Goal: Navigation & Orientation: Find specific page/section

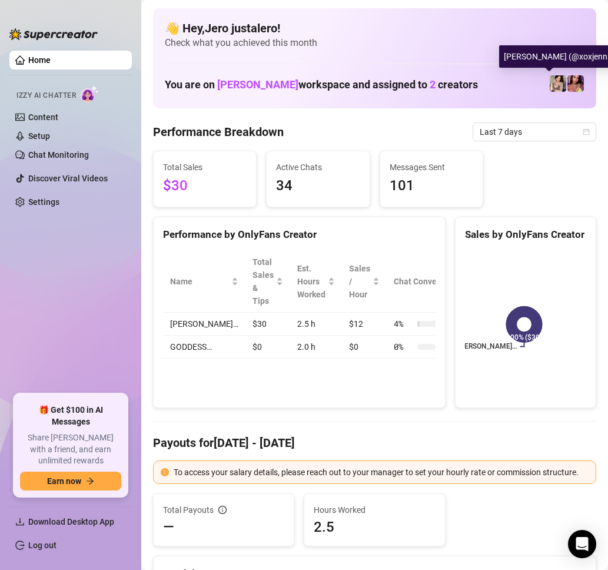
click at [550, 78] on img at bounding box center [558, 83] width 16 height 16
click at [550, 80] on img at bounding box center [558, 83] width 16 height 16
click at [51, 63] on link "Home" at bounding box center [39, 59] width 22 height 9
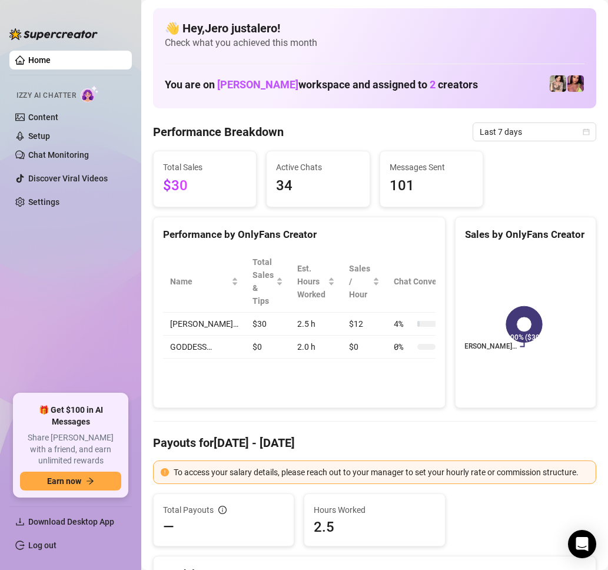
click at [483, 82] on div "You are on [PERSON_NAME] workspace and assigned to 2 creators" at bounding box center [375, 83] width 420 height 25
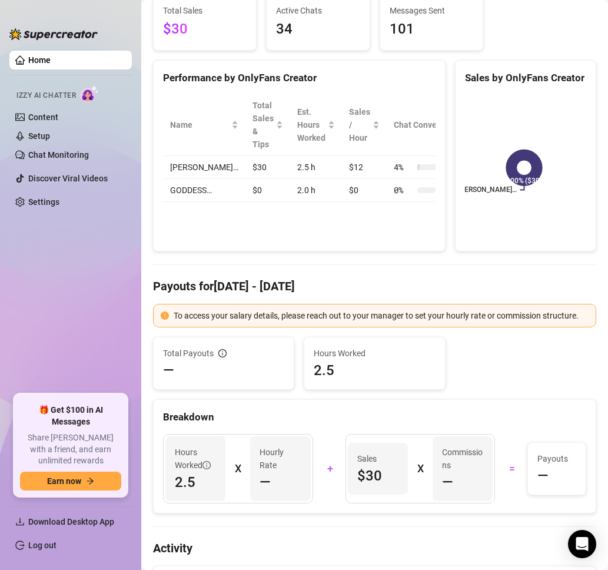
scroll to position [504, 0]
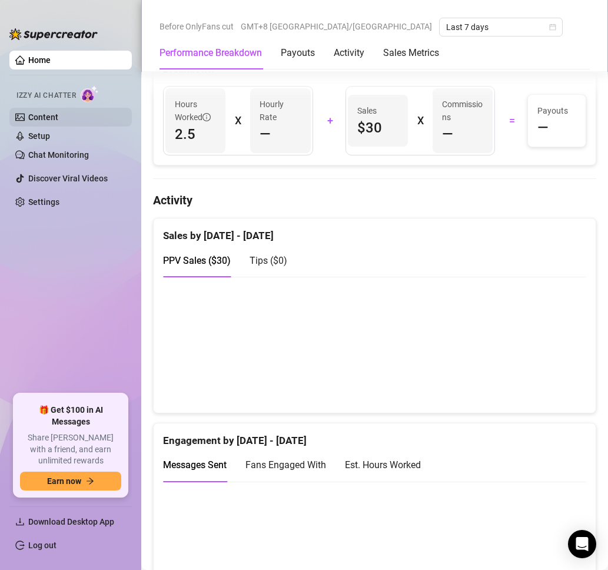
drag, startPoint x: 31, startPoint y: 110, endPoint x: 31, endPoint y: 116, distance: 5.9
click at [31, 112] on link "Content" at bounding box center [43, 116] width 30 height 9
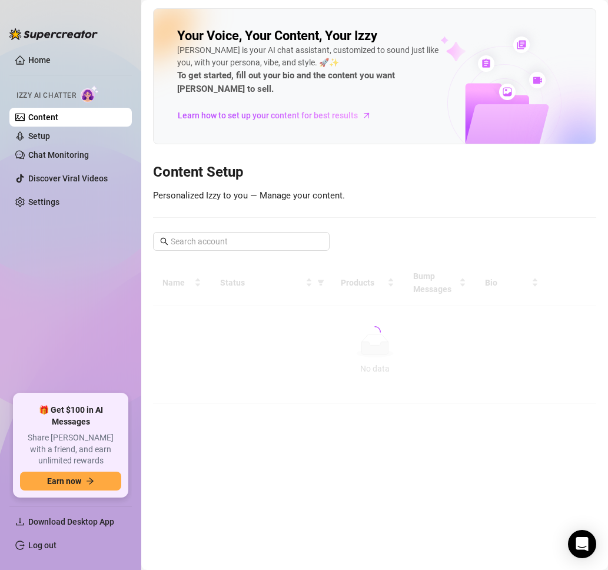
click at [31, 116] on link "Content" at bounding box center [43, 116] width 30 height 9
click at [47, 95] on span "Izzy AI Chatter" at bounding box center [45, 95] width 59 height 11
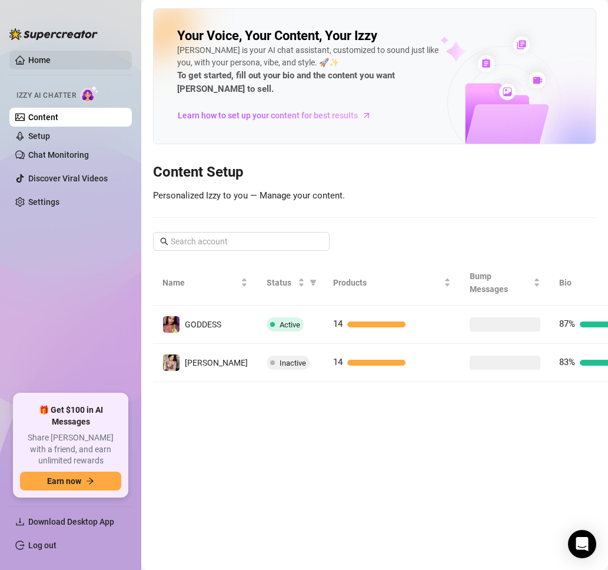
click at [43, 56] on link "Home" at bounding box center [39, 59] width 22 height 9
click at [42, 57] on link "Home" at bounding box center [39, 59] width 22 height 9
